Goal: Participate in discussion: Engage in conversation with other users on a specific topic

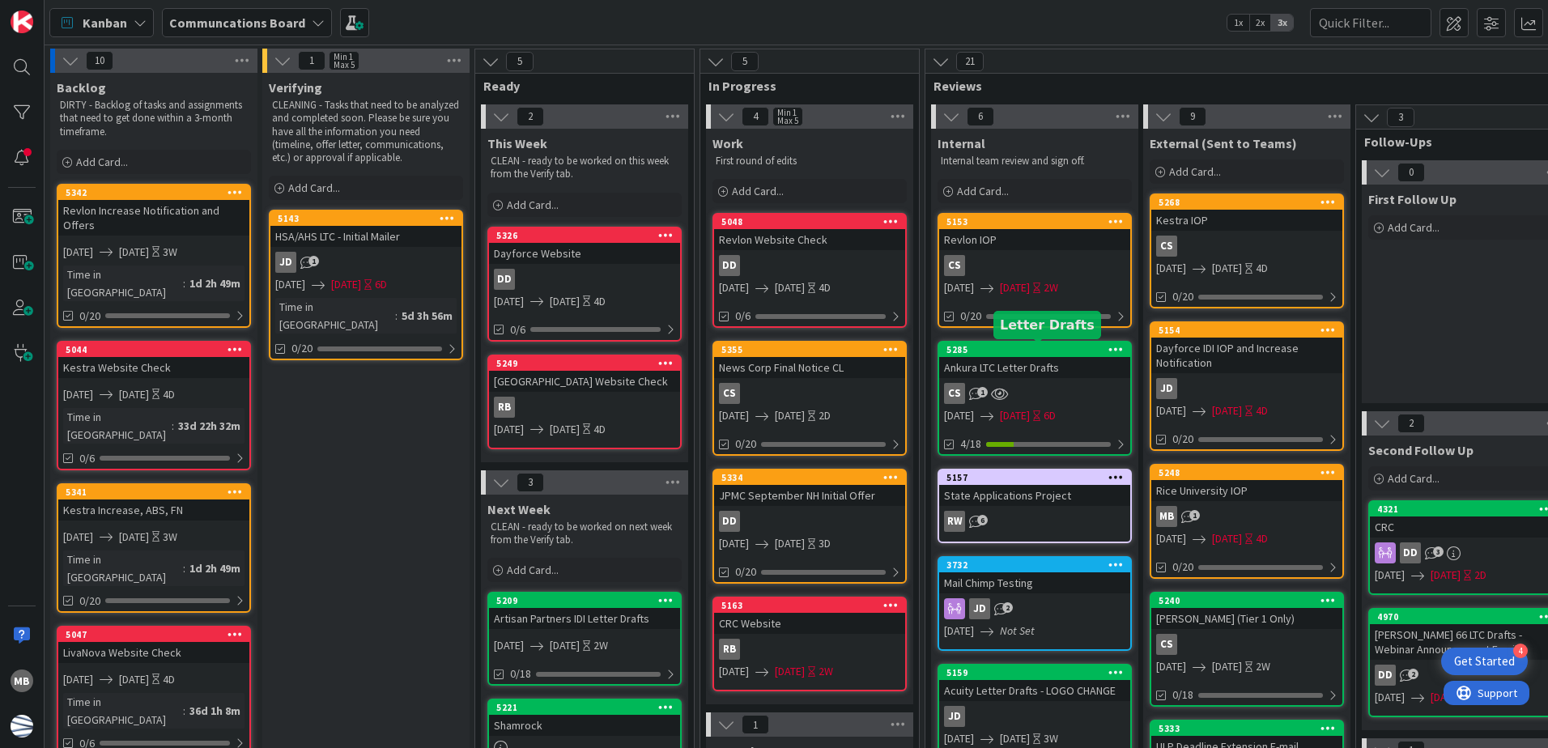
click at [1038, 353] on div "5285" at bounding box center [1038, 349] width 184 height 11
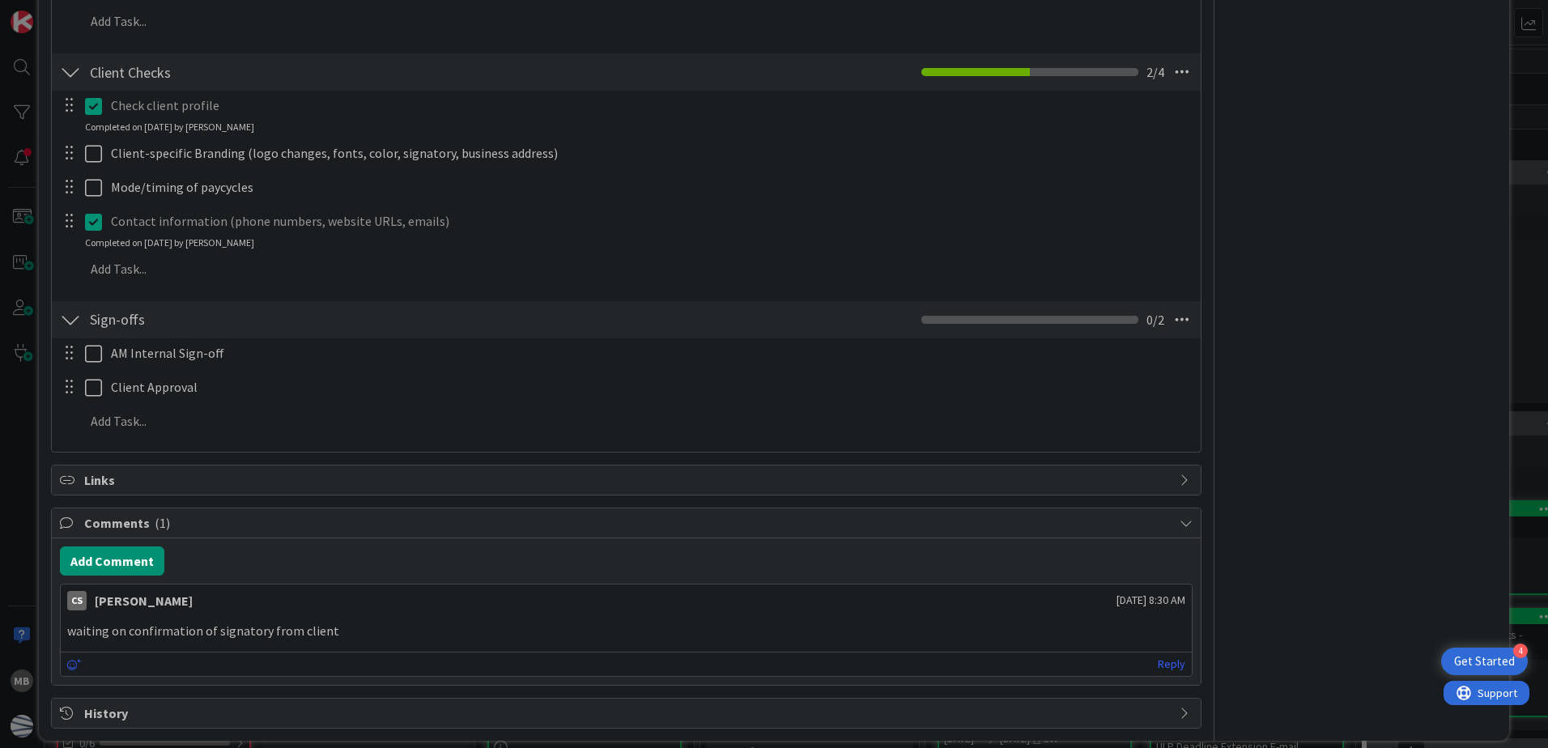
scroll to position [927, 0]
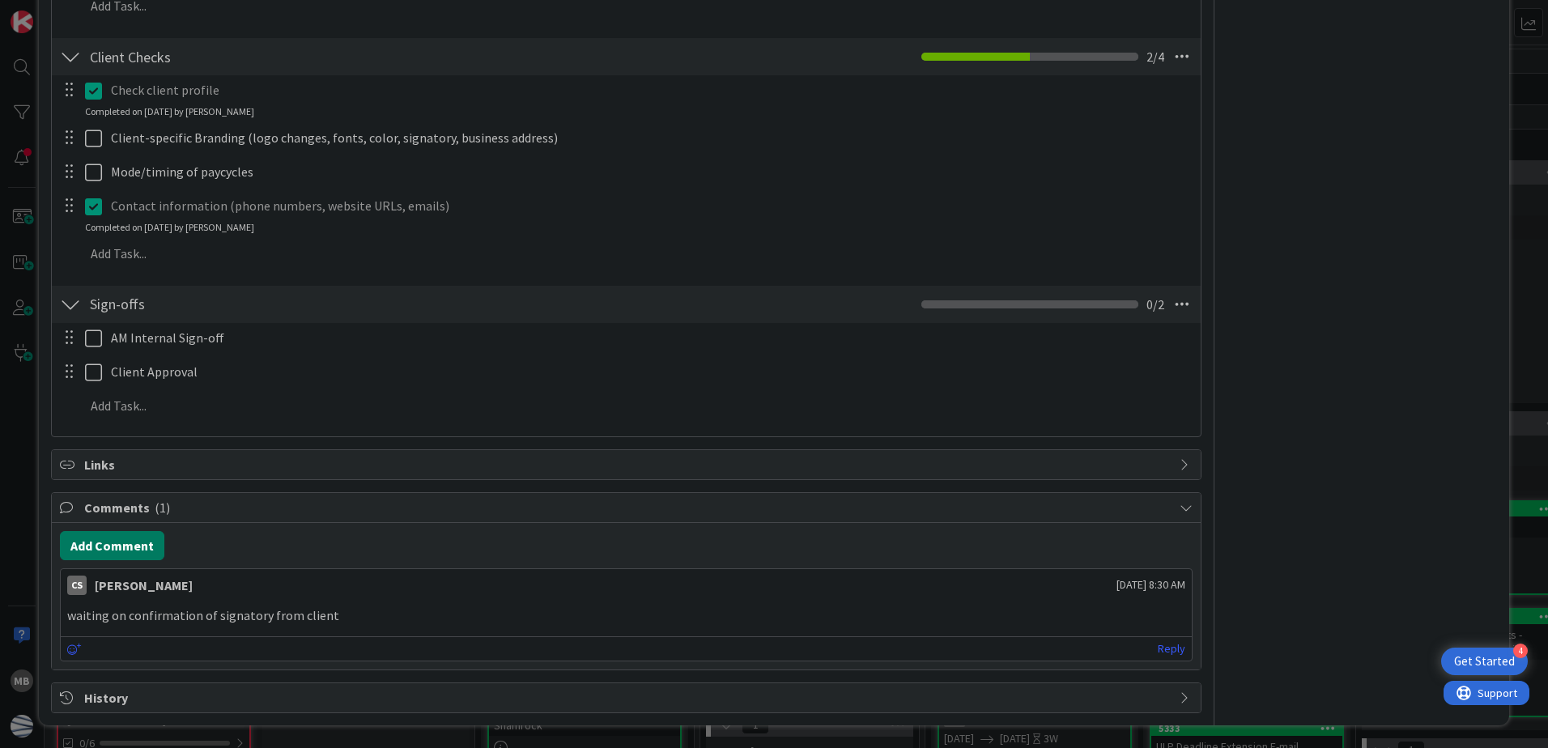
click at [134, 551] on button "Add Comment" at bounding box center [112, 545] width 104 height 29
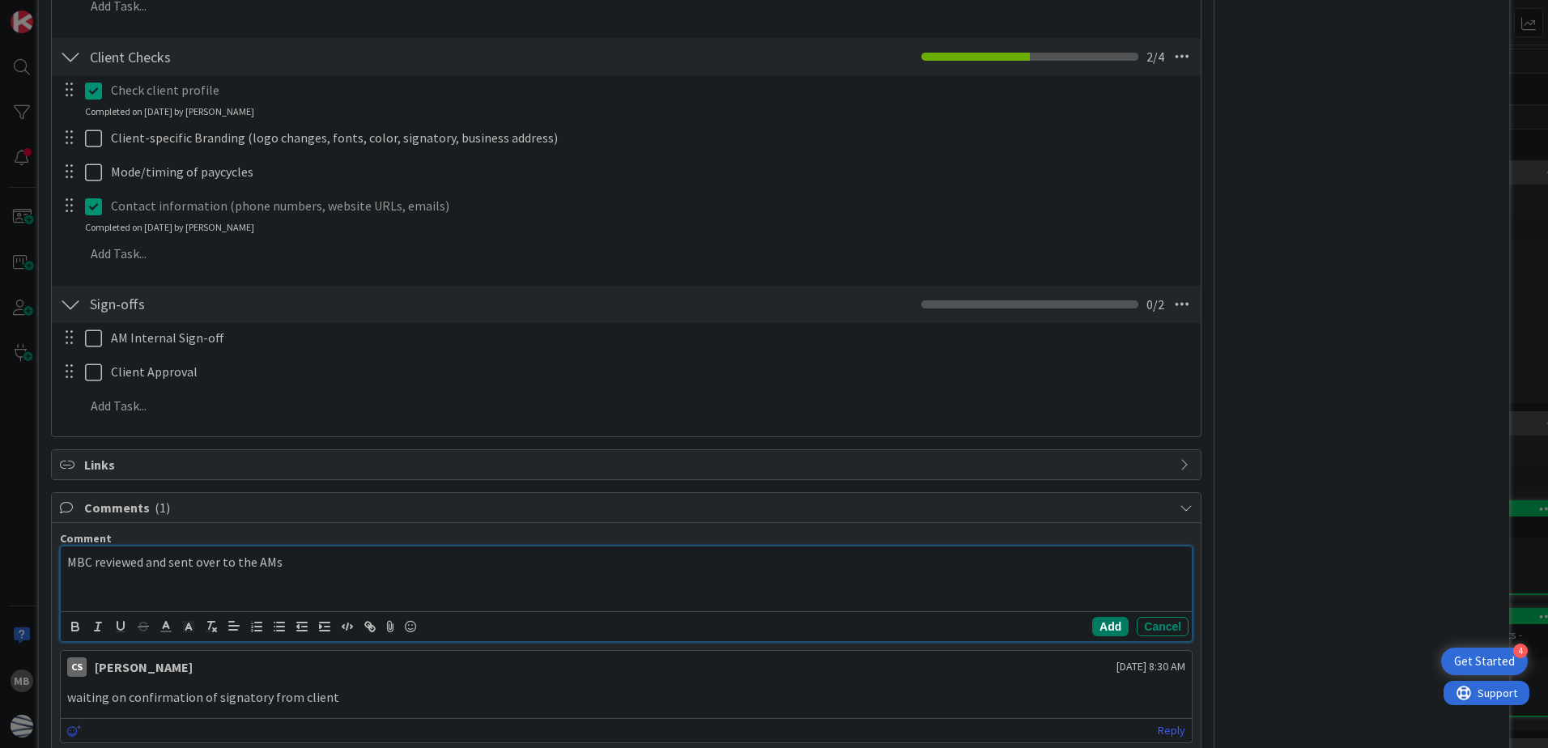
click at [1092, 625] on button "Add" at bounding box center [1110, 626] width 36 height 19
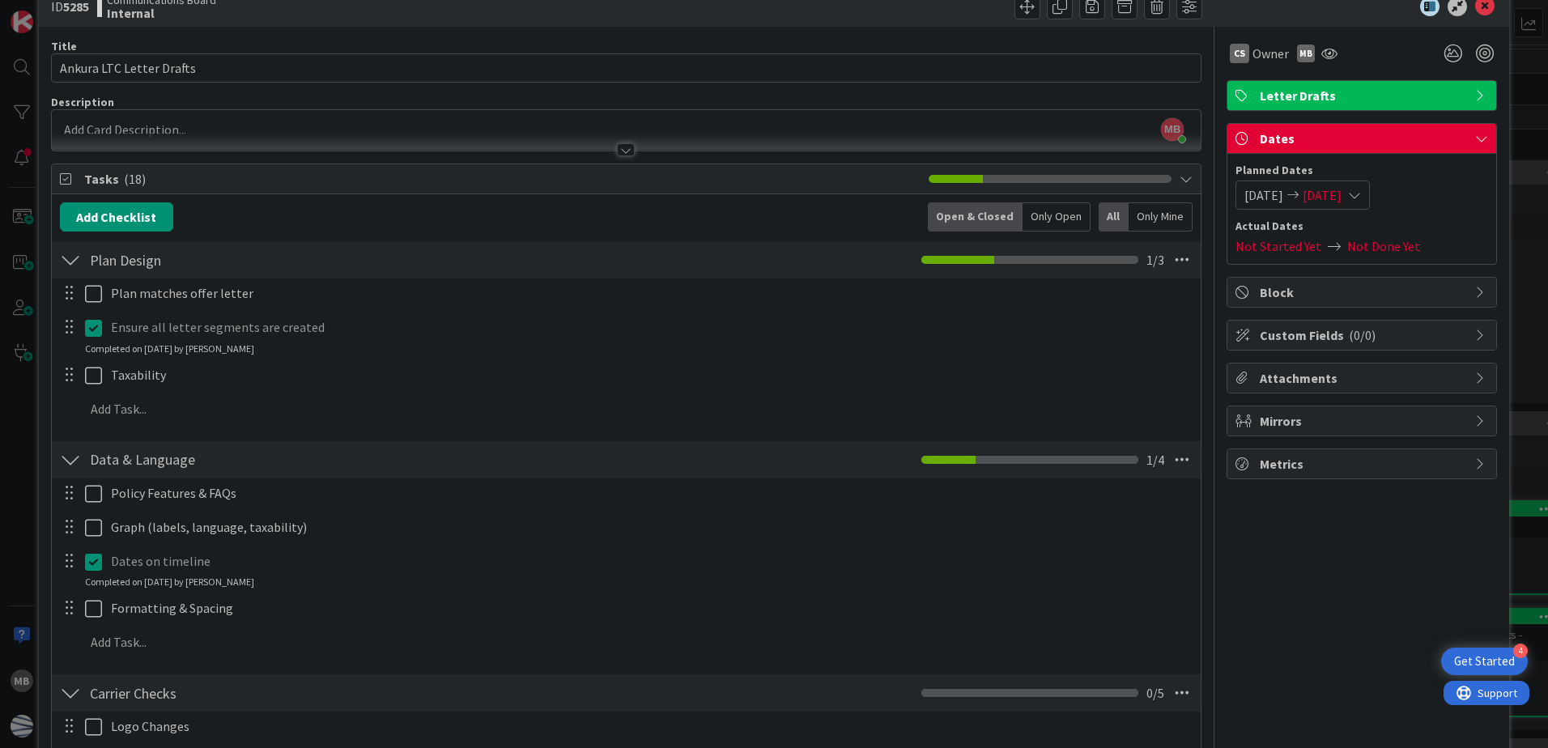
scroll to position [0, 0]
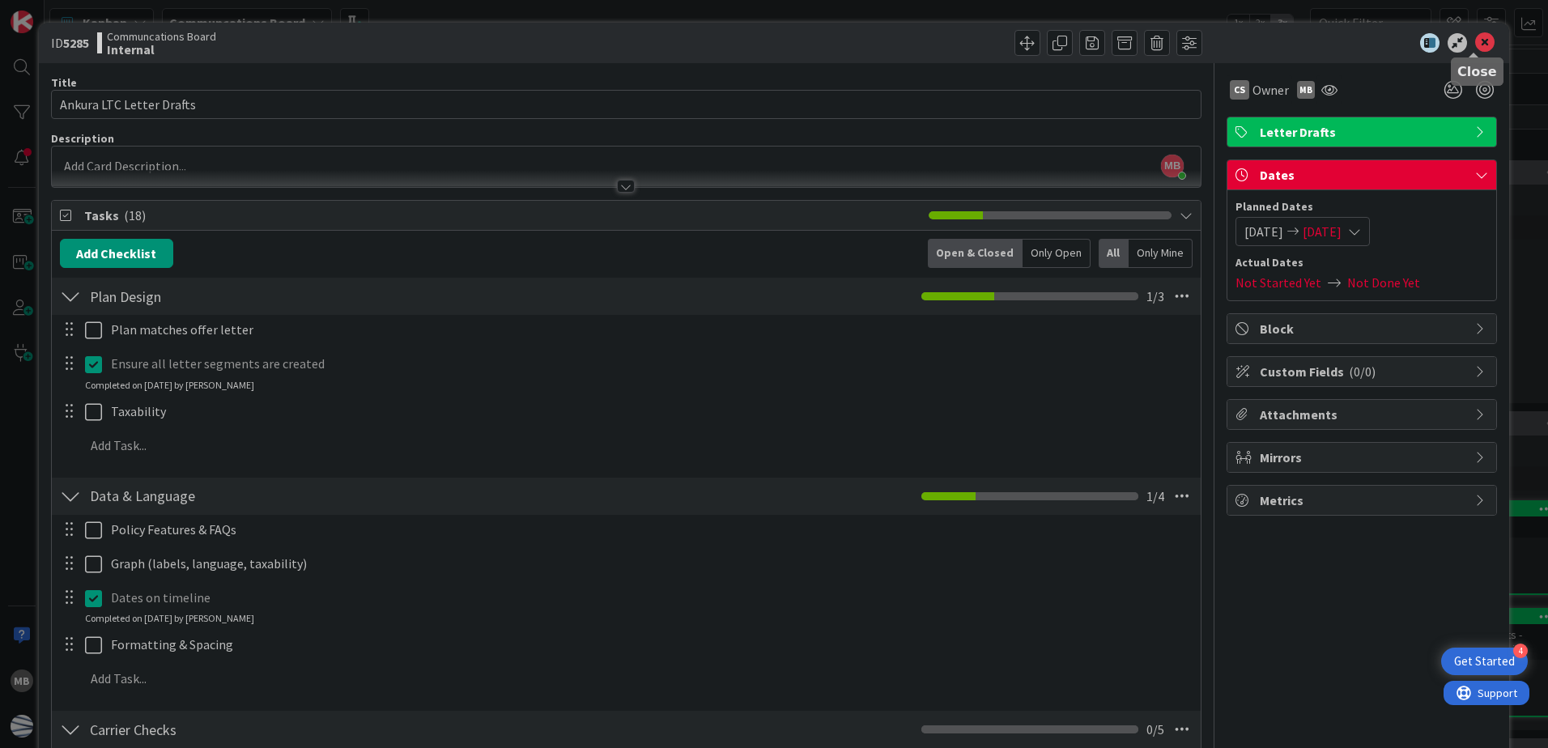
click at [1475, 45] on icon at bounding box center [1484, 42] width 19 height 19
